Goal: Task Accomplishment & Management: Complete application form

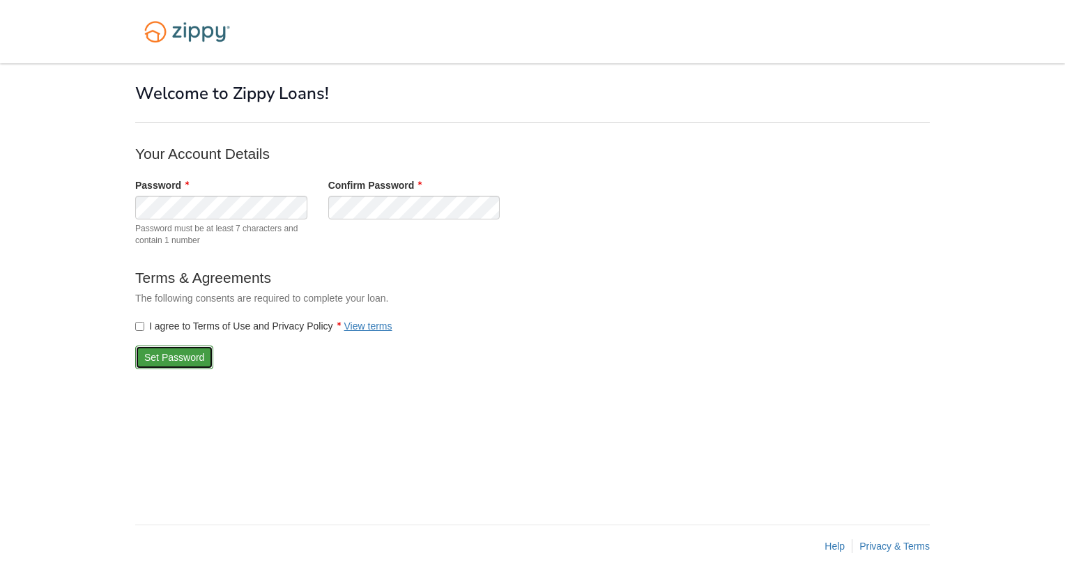
click at [174, 358] on button "Set Password" at bounding box center [174, 358] width 78 height 24
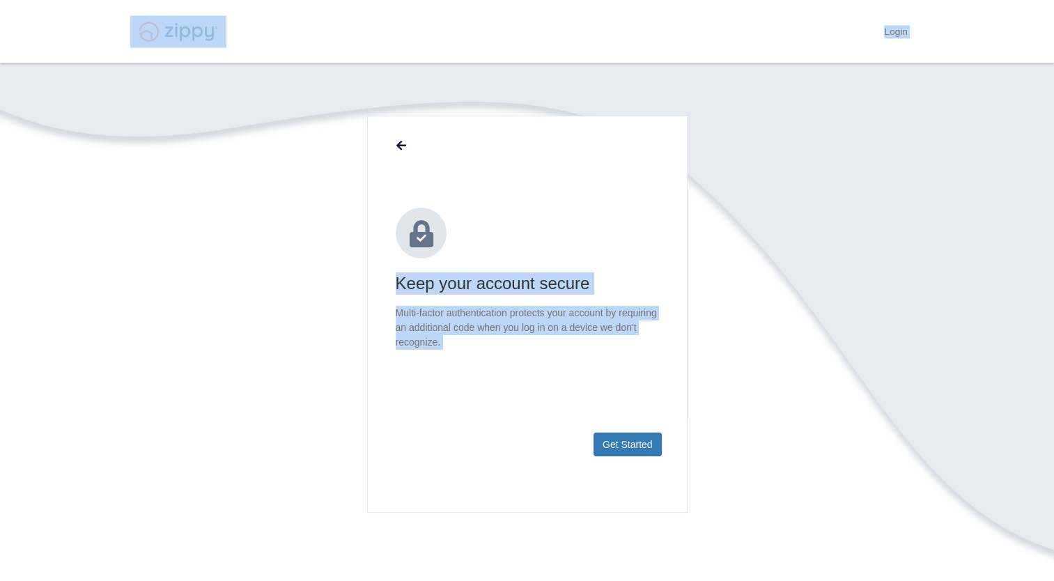
scroll to position [85, 0]
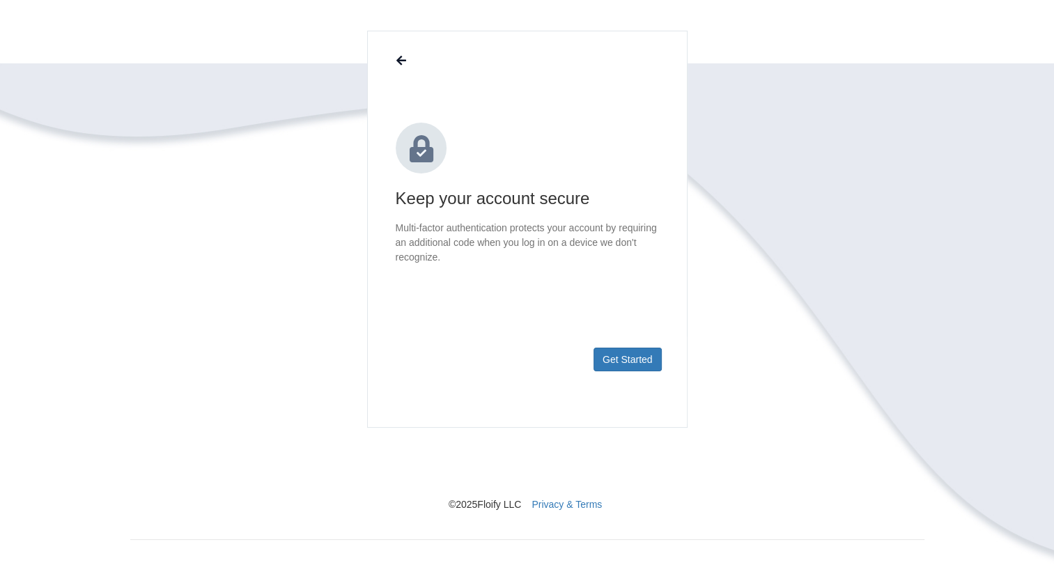
drag, startPoint x: 0, startPoint y: 63, endPoint x: 984, endPoint y: 149, distance: 987.8
click at [984, 149] on body "Login × × Keep your account secure Get Started © 2025 Floify LLC Privacy & Terms" at bounding box center [527, 248] width 1054 height 667
drag, startPoint x: 984, startPoint y: 149, endPoint x: 978, endPoint y: 160, distance: 12.5
click at [978, 160] on body "Login × × Keep your account secure Get Started © 2025 Floify LLC Privacy & Terms" at bounding box center [527, 248] width 1054 height 667
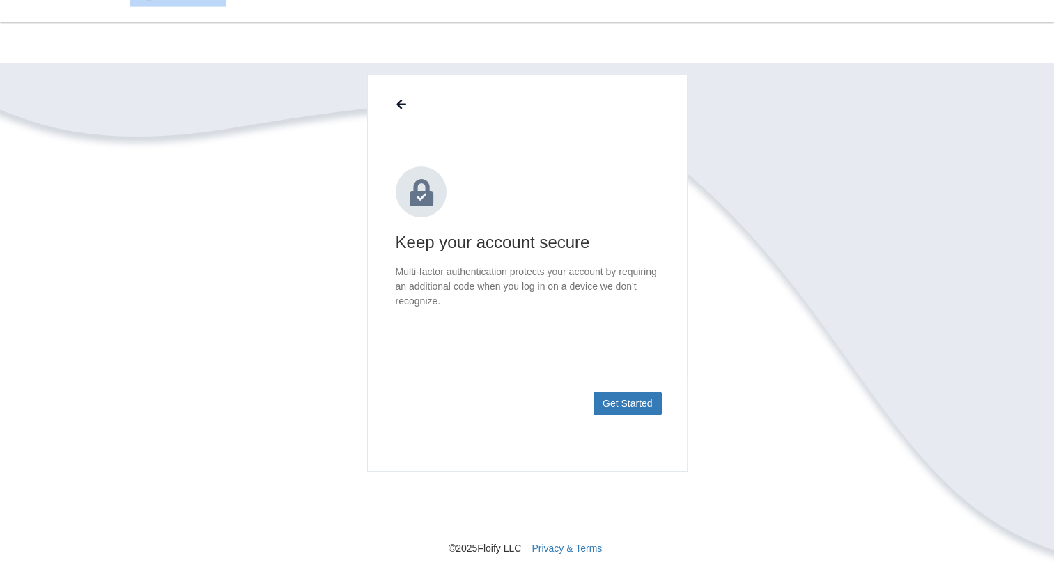
scroll to position [0, 0]
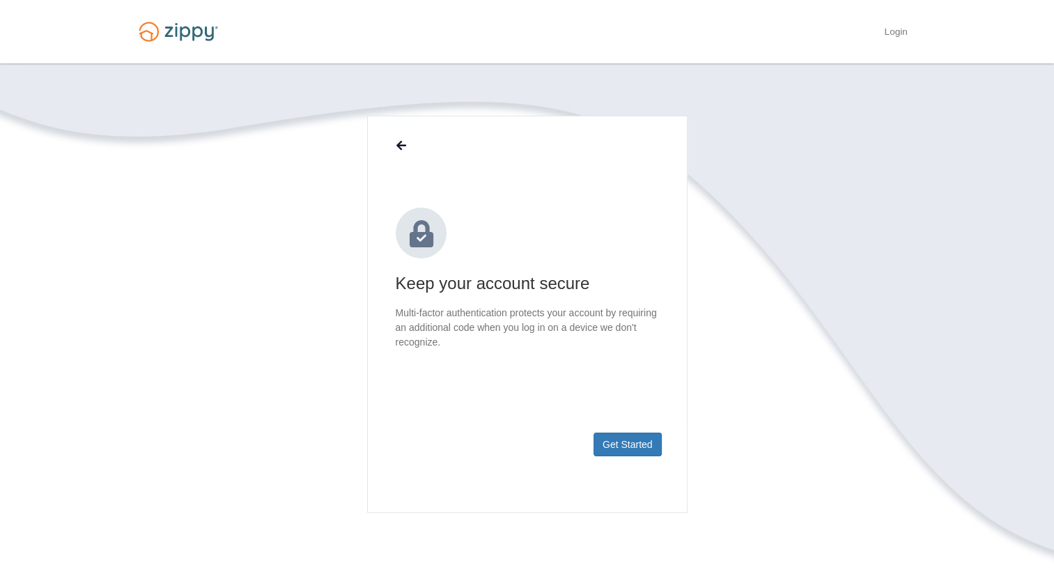
click at [937, 285] on body "Login × × Keep your account secure Get Started © 2025 Floify LLC Privacy & Terms" at bounding box center [527, 333] width 1054 height 667
click at [633, 446] on button "Get Started" at bounding box center [628, 445] width 68 height 24
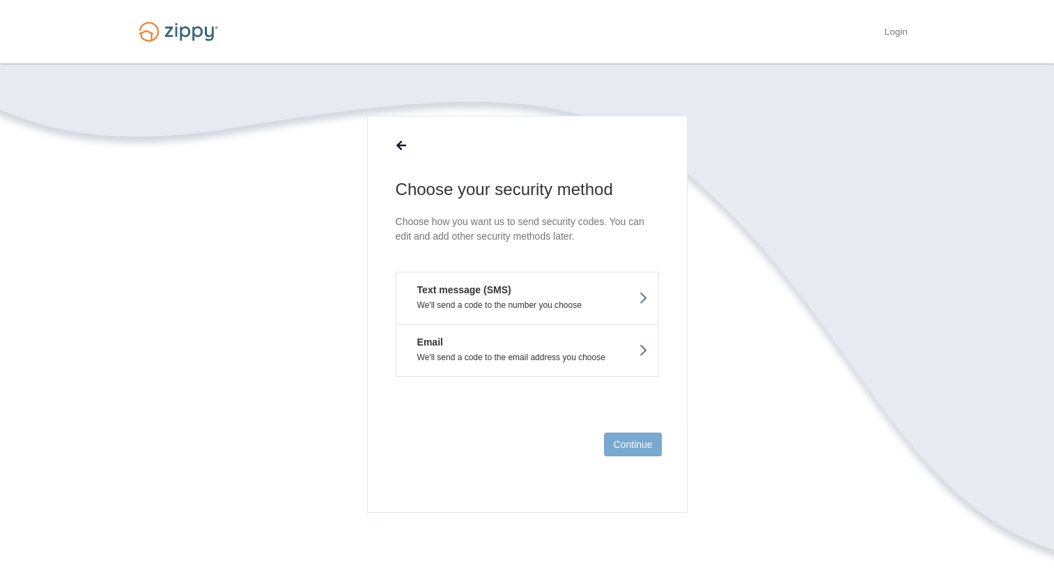
click at [601, 294] on button "Text message (SMS) We'll send a code to the number you choose" at bounding box center [527, 298] width 263 height 52
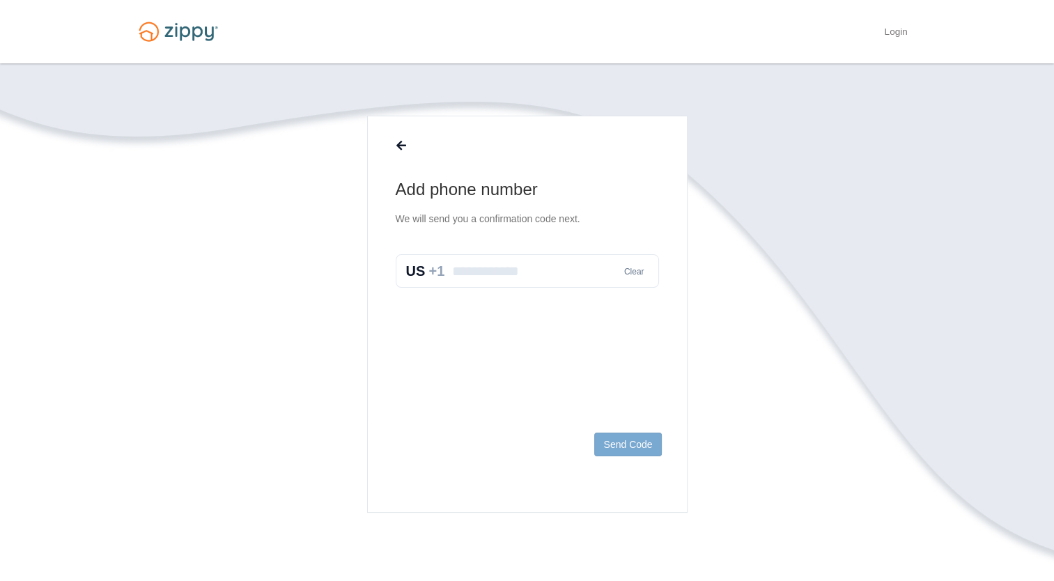
click at [530, 273] on input "text" at bounding box center [527, 270] width 263 height 33
type input "**********"
click at [638, 446] on button "Send Code" at bounding box center [627, 445] width 67 height 24
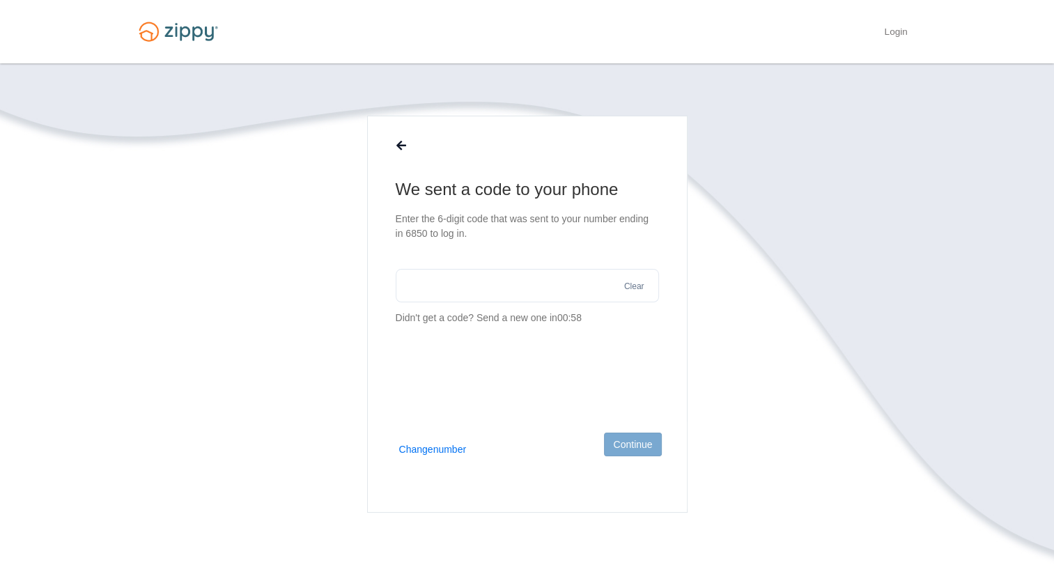
click at [466, 283] on input "text" at bounding box center [527, 285] width 263 height 33
type input "******"
click at [634, 443] on button "Continue" at bounding box center [632, 445] width 57 height 24
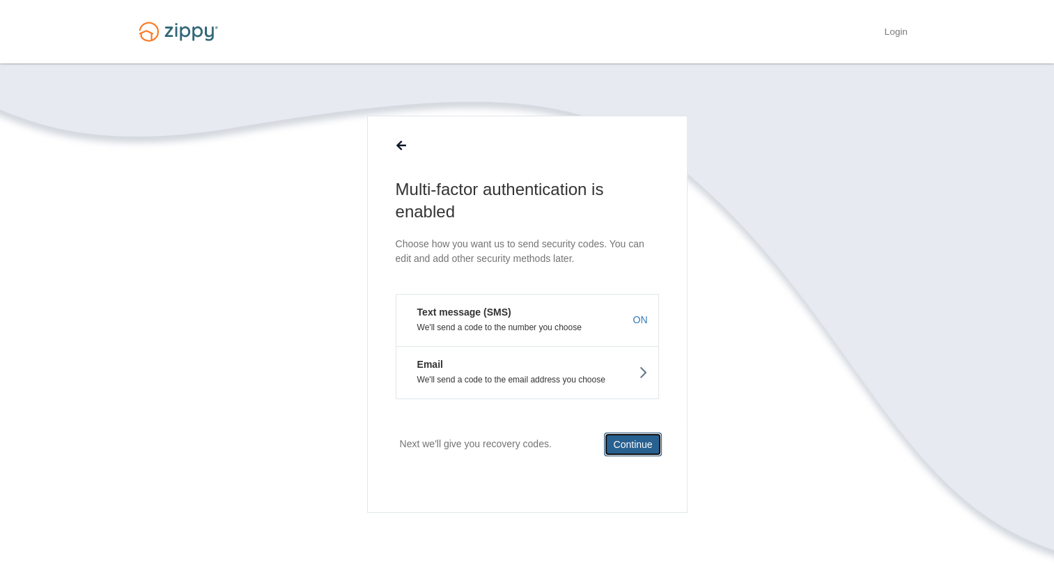
click at [649, 440] on button "Continue" at bounding box center [632, 445] width 57 height 24
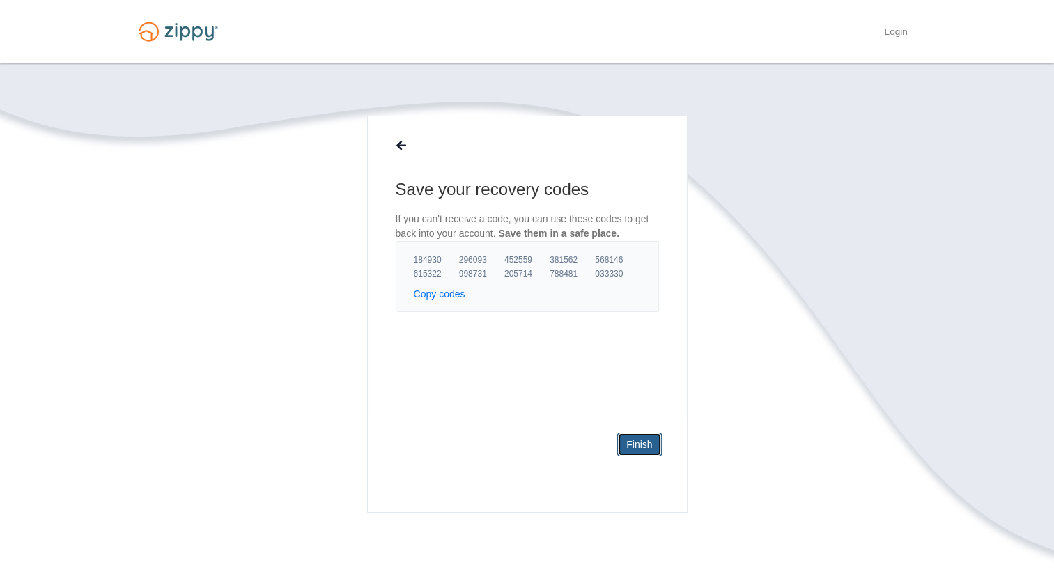
click at [637, 445] on link "Finish" at bounding box center [639, 445] width 44 height 24
